Goal: Task Accomplishment & Management: Use online tool/utility

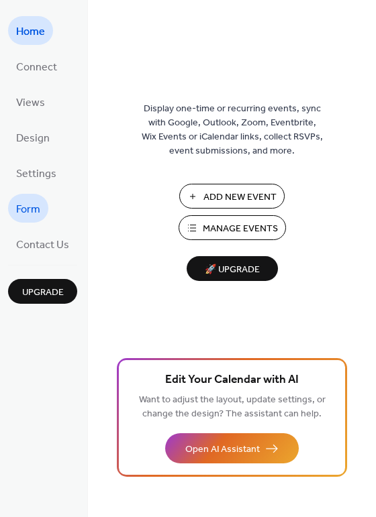
click at [29, 206] on span "Form" at bounding box center [28, 209] width 24 height 21
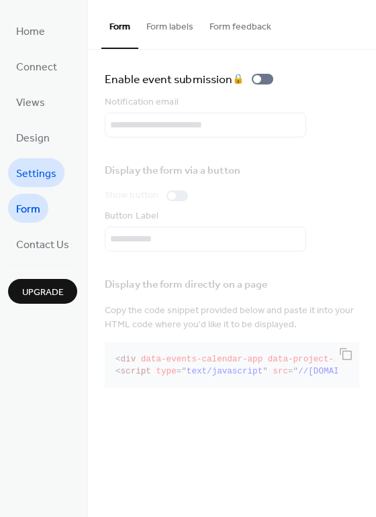
click at [29, 182] on link "Settings" at bounding box center [36, 172] width 56 height 29
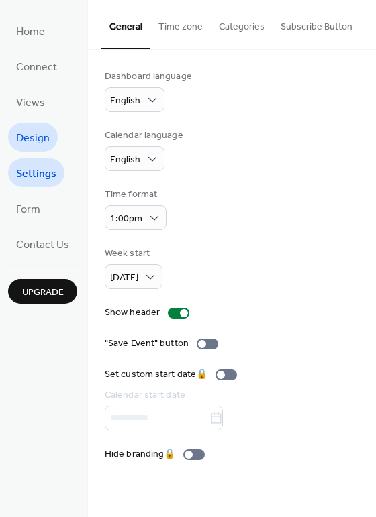
click at [30, 138] on span "Design" at bounding box center [33, 138] width 34 height 21
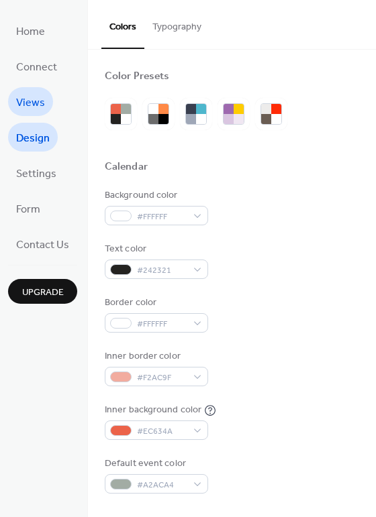
click at [34, 97] on span "Views" at bounding box center [30, 103] width 29 height 21
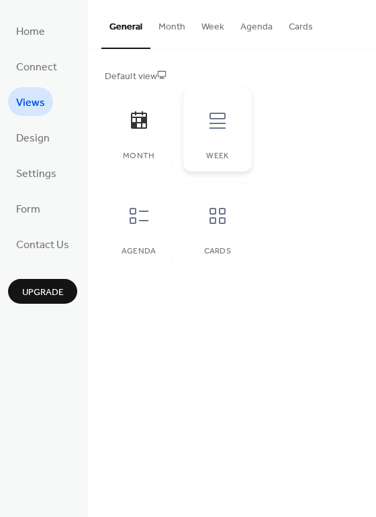
click at [197, 123] on div at bounding box center [217, 121] width 40 height 40
click at [58, 75] on link "Connect" at bounding box center [36, 66] width 57 height 29
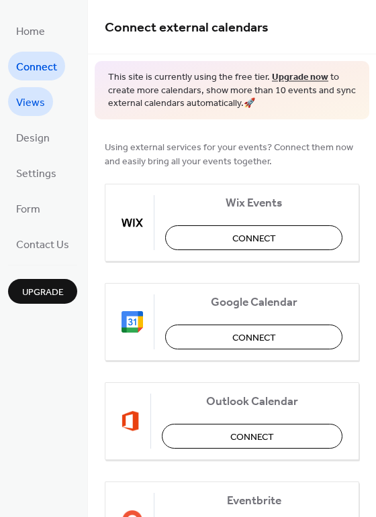
click at [46, 100] on link "Views" at bounding box center [30, 101] width 45 height 29
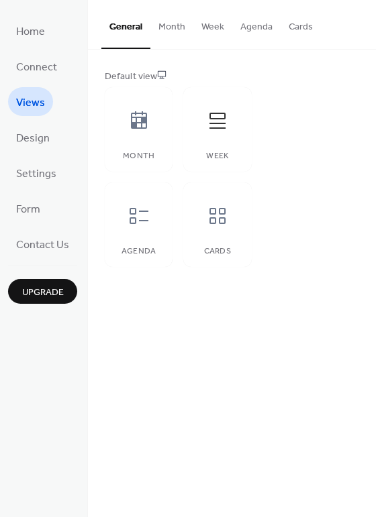
click at [289, 28] on button "Cards" at bounding box center [300, 24] width 40 height 48
